Goal: Information Seeking & Learning: Learn about a topic

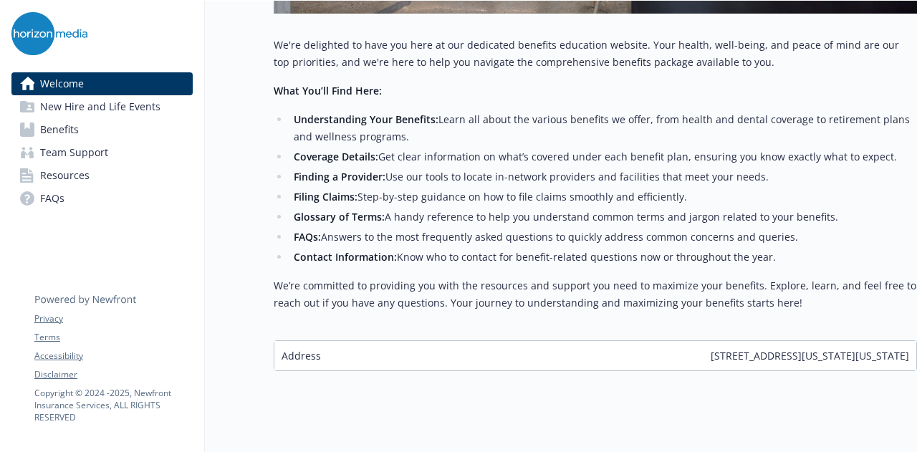
scroll to position [607, 0]
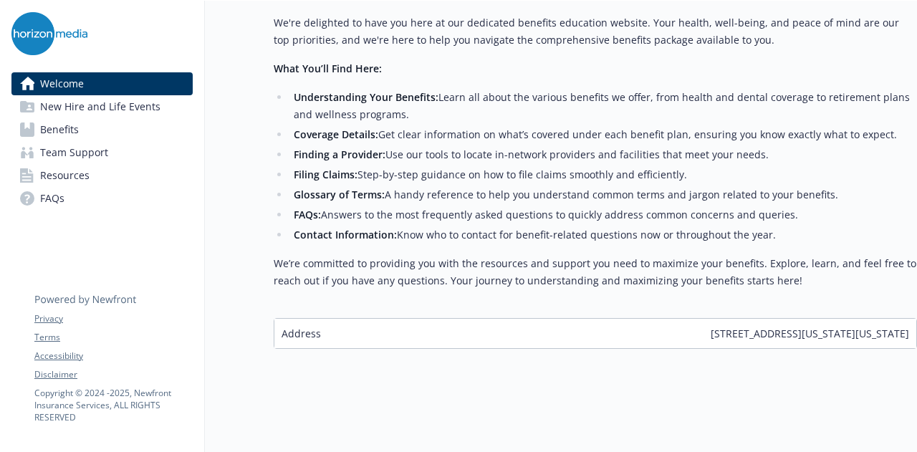
click at [139, 131] on link "Benefits" at bounding box center [101, 129] width 181 height 23
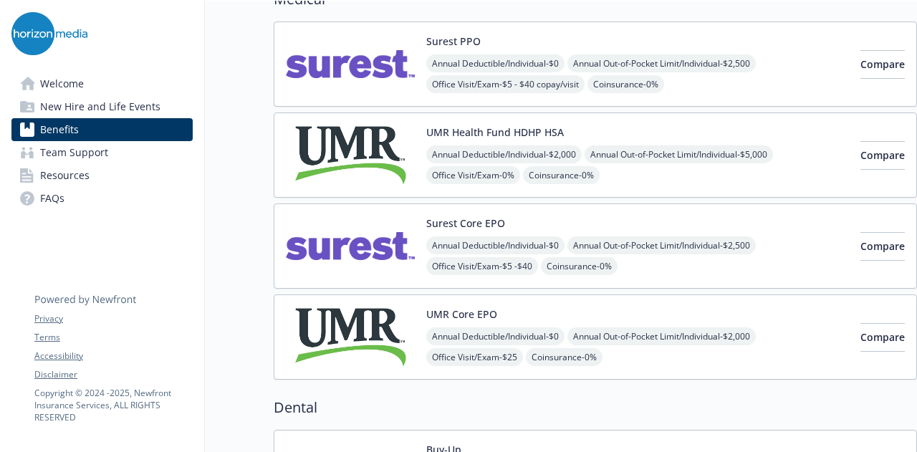
scroll to position [105, 0]
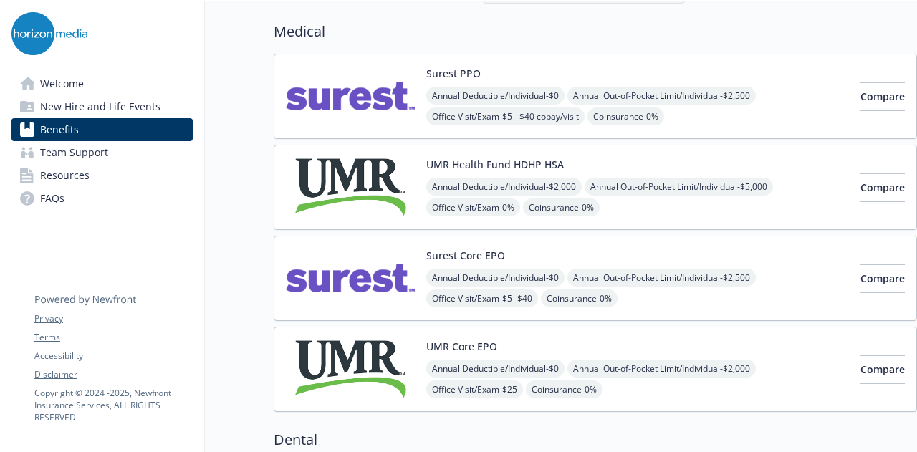
drag, startPoint x: 229, startPoint y: 1, endPoint x: 735, endPoint y: 43, distance: 508.5
click at [735, 43] on div "Medical Surest PPO Annual Deductible/Individual - $0 Annual Out-of-Pocket Limit…" at bounding box center [596, 216] width 644 height 391
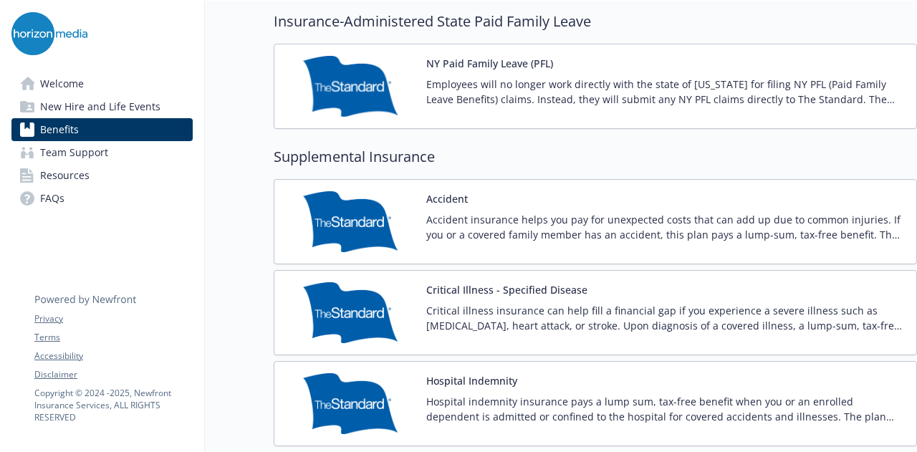
scroll to position [1682, 0]
